Goal: Find specific page/section: Find specific page/section

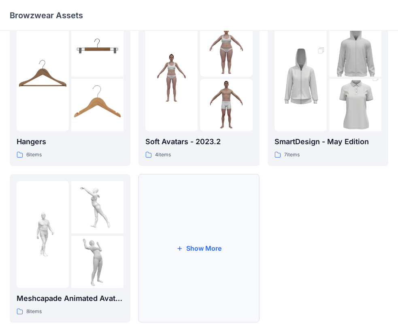
scroll to position [201, 0]
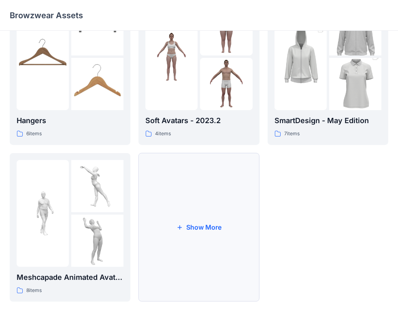
click at [207, 232] on button "Show More" at bounding box center [199, 227] width 121 height 149
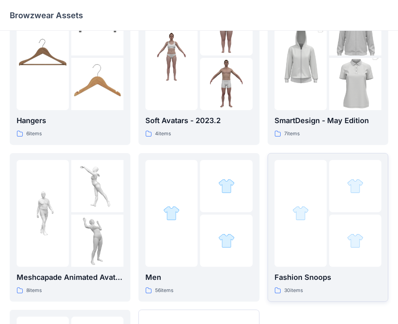
scroll to position [242, 0]
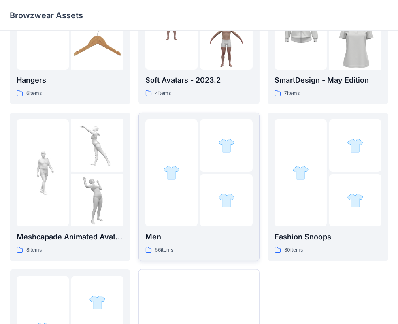
click at [218, 189] on div at bounding box center [226, 200] width 52 height 52
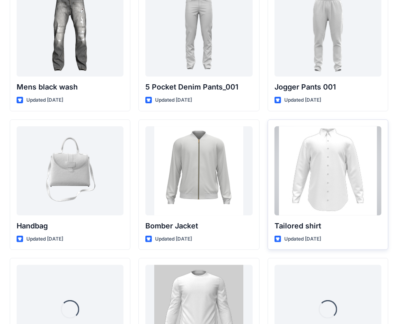
scroll to position [383, 0]
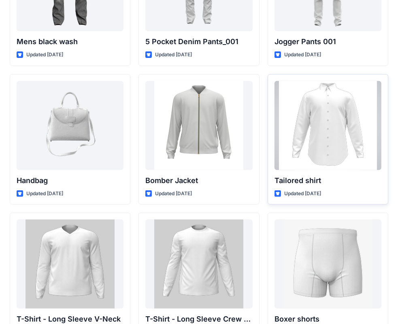
click at [345, 109] on div at bounding box center [328, 125] width 107 height 89
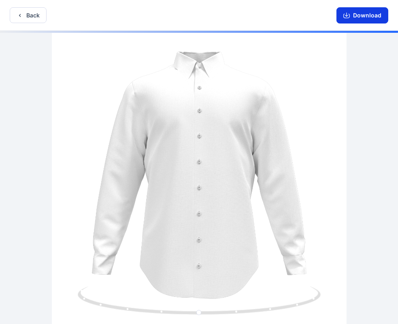
click at [350, 16] on icon "button" at bounding box center [347, 16] width 6 height 4
click at [22, 13] on icon "button" at bounding box center [20, 15] width 6 height 6
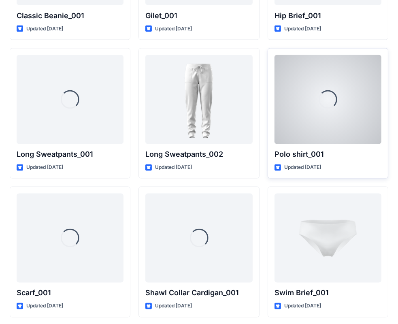
scroll to position [1655, 0]
